Goal: Information Seeking & Learning: Check status

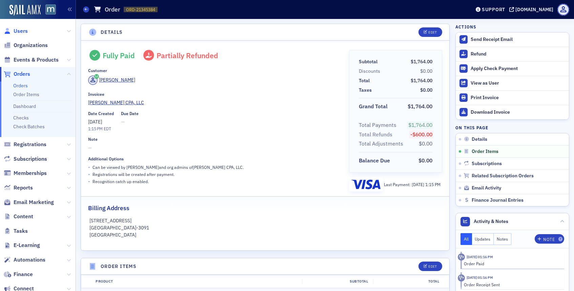
scroll to position [431, 0]
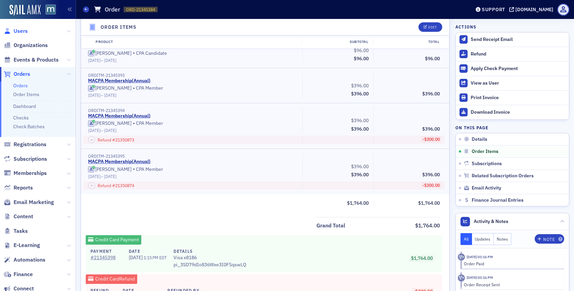
click at [23, 30] on span "Users" at bounding box center [21, 30] width 14 height 7
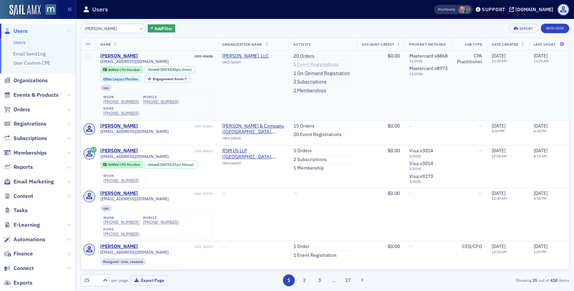
type input "[PERSON_NAME]"
click at [309, 65] on link "5 Event Registrations" at bounding box center [315, 65] width 45 height 6
click at [302, 132] on link "20 Event Registrations" at bounding box center [317, 135] width 48 height 6
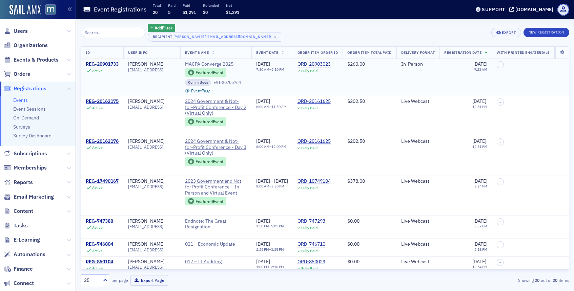
click at [110, 63] on div "REG-20901733" at bounding box center [102, 64] width 33 height 6
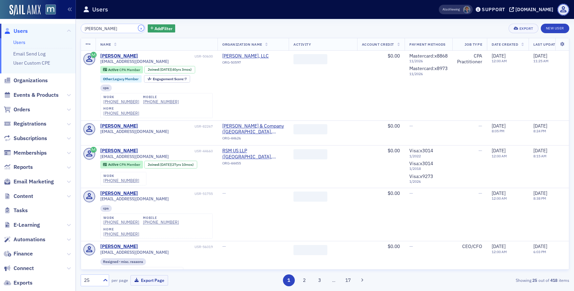
click at [138, 27] on button "×" at bounding box center [141, 28] width 6 height 6
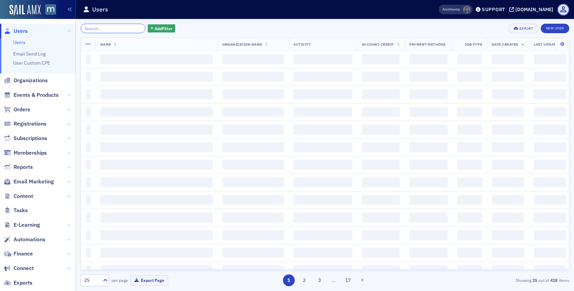
click at [130, 28] on input "search" at bounding box center [113, 28] width 65 height 9
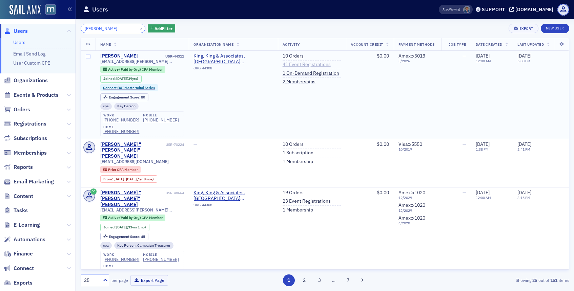
type input "Kara King Bess"
click at [297, 62] on link "41 Event Registrations" at bounding box center [306, 65] width 48 height 6
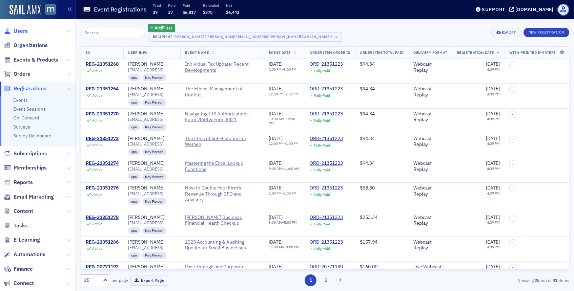
click at [22, 30] on span "Users" at bounding box center [21, 30] width 14 height 7
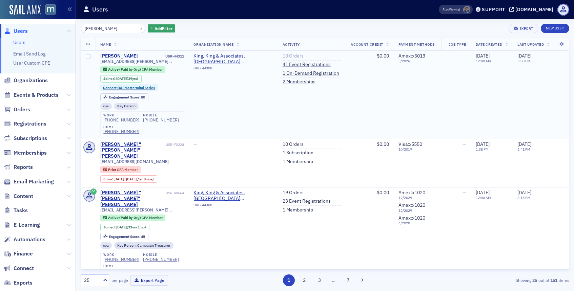
click at [288, 54] on link "10 Orders" at bounding box center [292, 56] width 21 height 6
